Goal: Information Seeking & Learning: Find specific fact

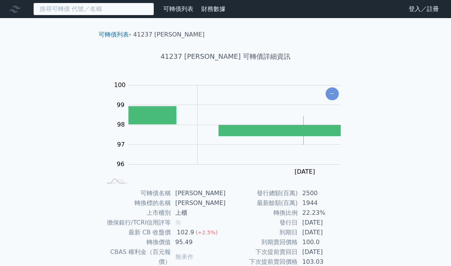
click at [107, 8] on input at bounding box center [93, 9] width 121 height 13
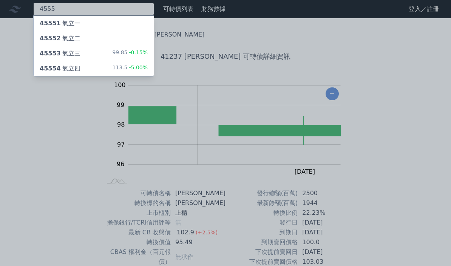
type input "4555"
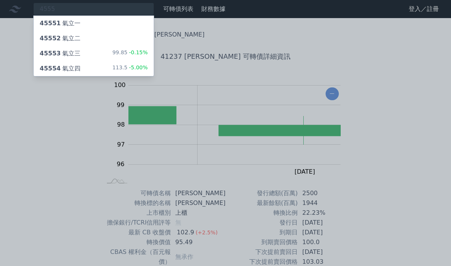
click at [66, 51] on div "45553 氣立三" at bounding box center [60, 53] width 41 height 9
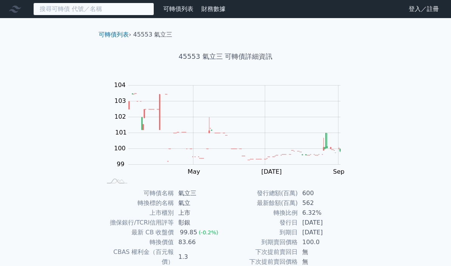
click at [83, 8] on input at bounding box center [93, 9] width 121 height 13
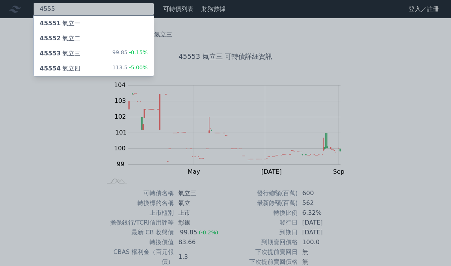
type input "4555"
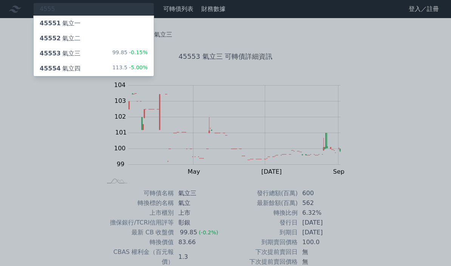
click at [72, 72] on div "45554 氣立四" at bounding box center [60, 68] width 41 height 9
click at [72, 54] on div "45553 氣立三" at bounding box center [60, 53] width 41 height 9
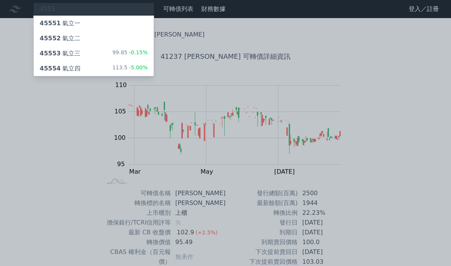
click at [69, 69] on div "45554 氣立四" at bounding box center [60, 68] width 41 height 9
click at [108, 54] on div "45553 氣立三 99.85 -0.15%" at bounding box center [94, 53] width 120 height 15
click at [74, 69] on div "45554 氣立四" at bounding box center [60, 68] width 41 height 9
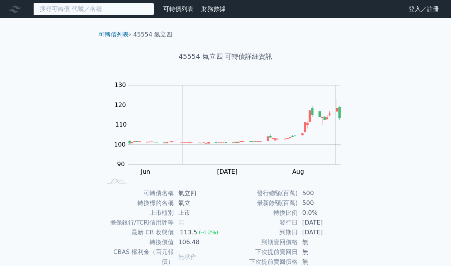
click at [128, 15] on input at bounding box center [93, 9] width 121 height 13
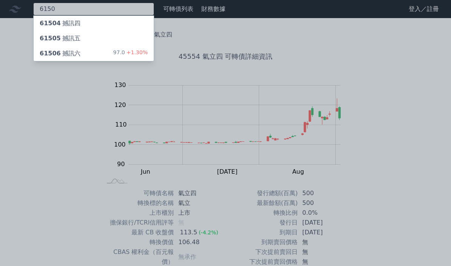
type input "6150"
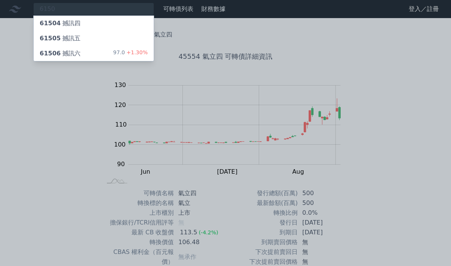
click at [100, 49] on div "61506 撼訊六 97.0 +1.30%" at bounding box center [94, 53] width 120 height 15
